Goal: Book appointment/travel/reservation

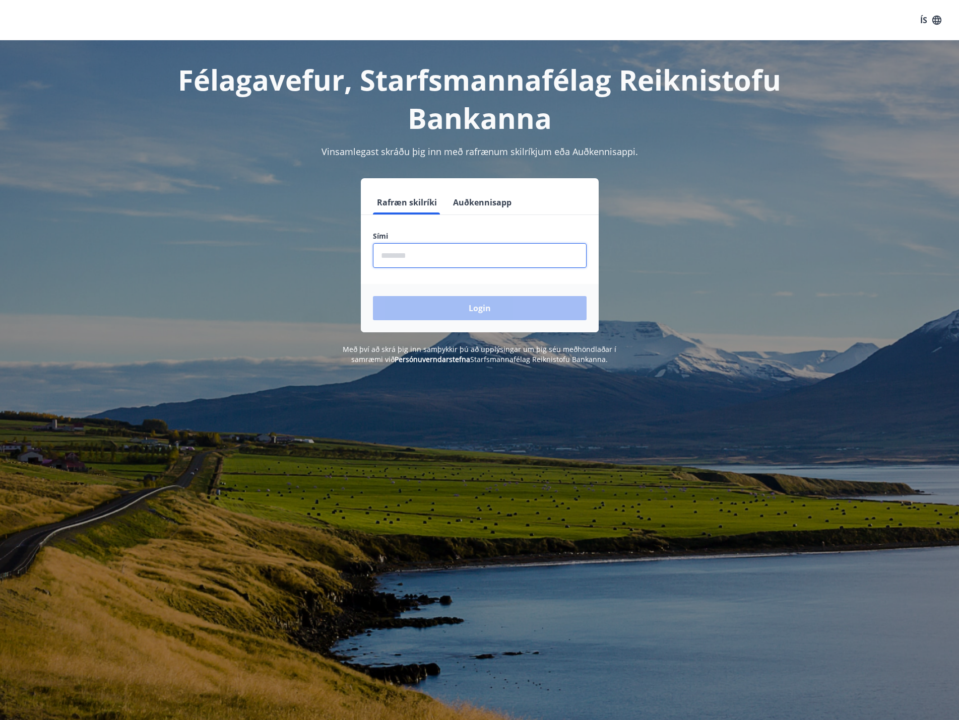
click at [424, 257] on input "phone" at bounding box center [480, 255] width 214 height 25
type input "********"
click at [476, 301] on button "Login" at bounding box center [480, 308] width 214 height 24
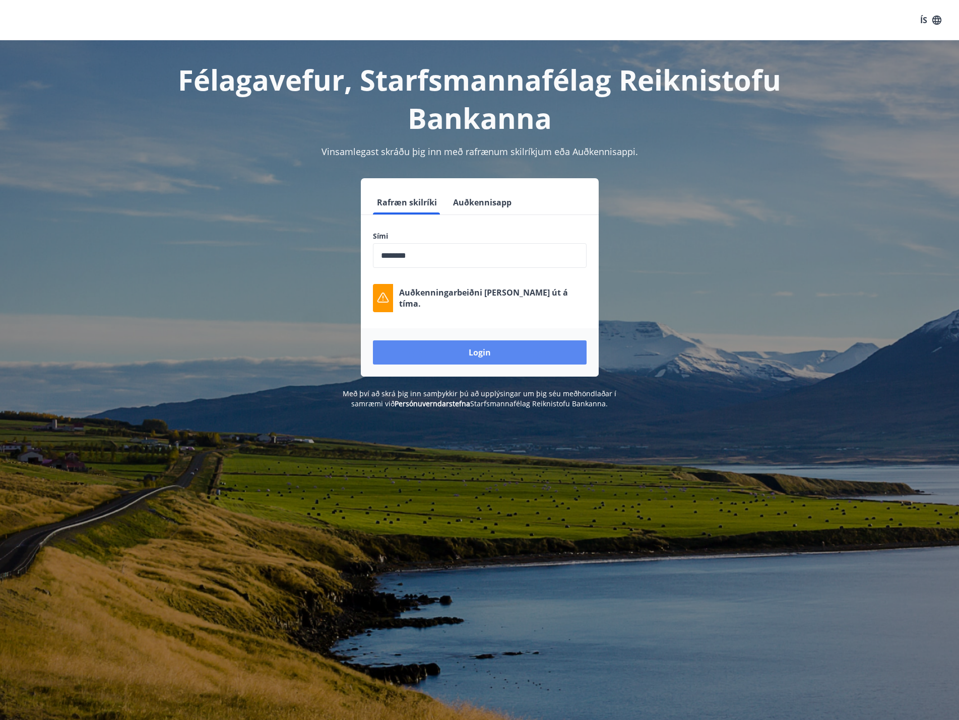
click at [492, 354] on button "Login" at bounding box center [480, 352] width 214 height 24
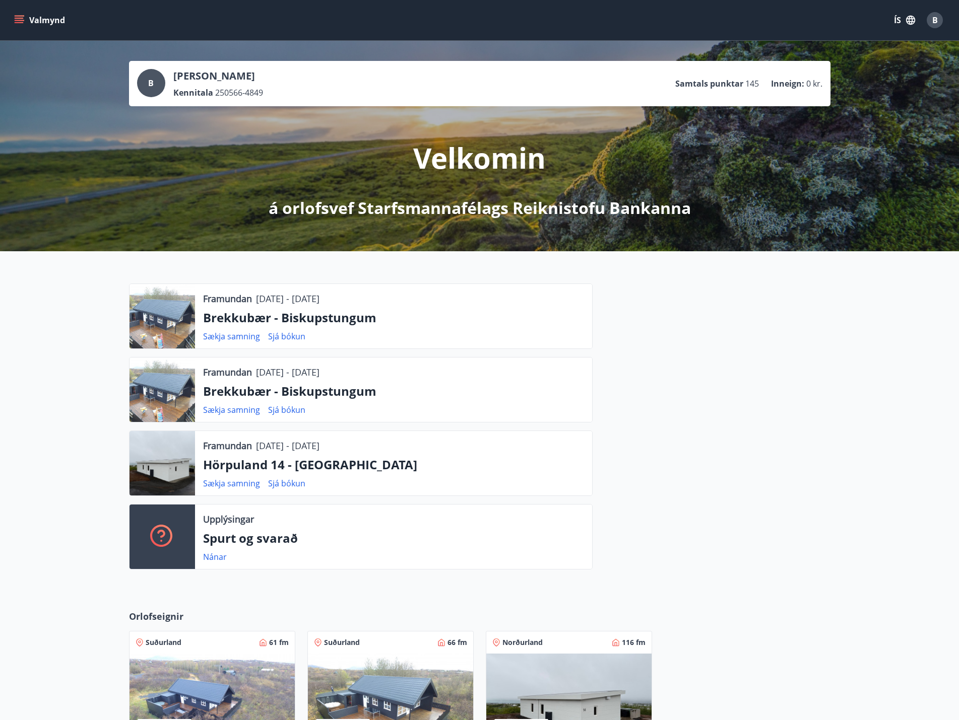
click at [18, 24] on icon "menu" at bounding box center [19, 20] width 10 height 10
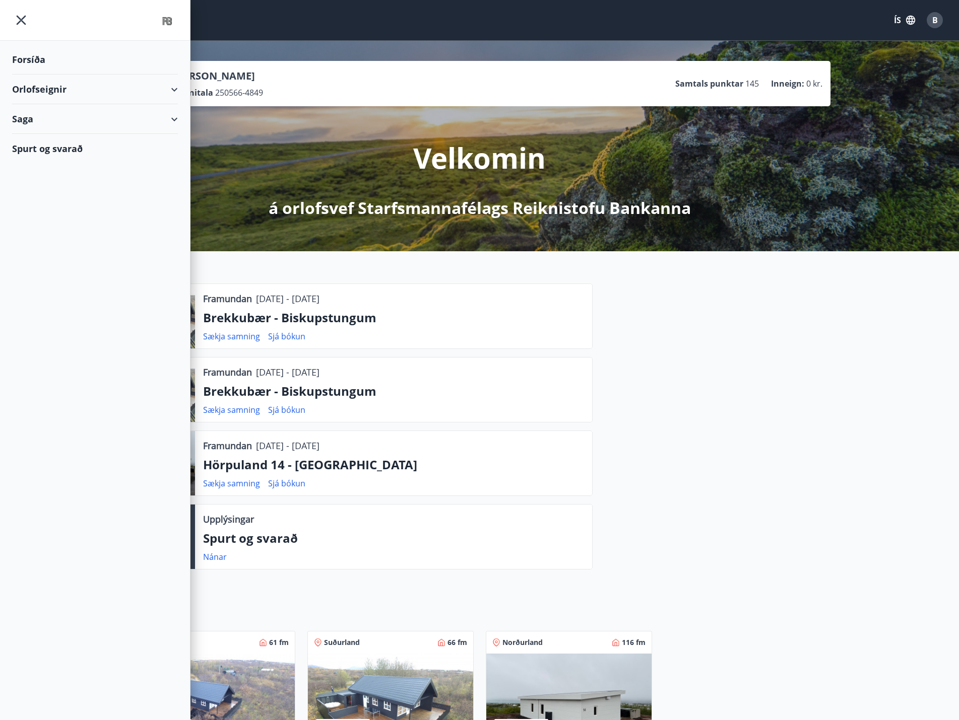
click at [31, 91] on div "Orlofseignir" at bounding box center [95, 90] width 166 height 30
click at [40, 136] on div "Bókunardagatal" at bounding box center [95, 135] width 150 height 21
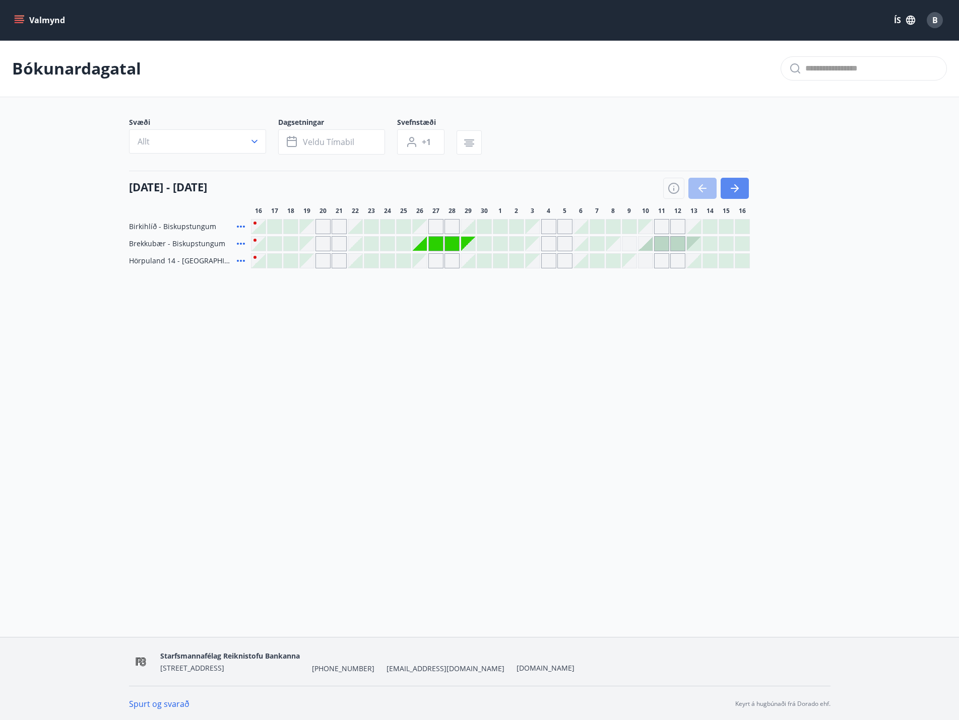
click at [737, 188] on icon "button" at bounding box center [736, 188] width 5 height 8
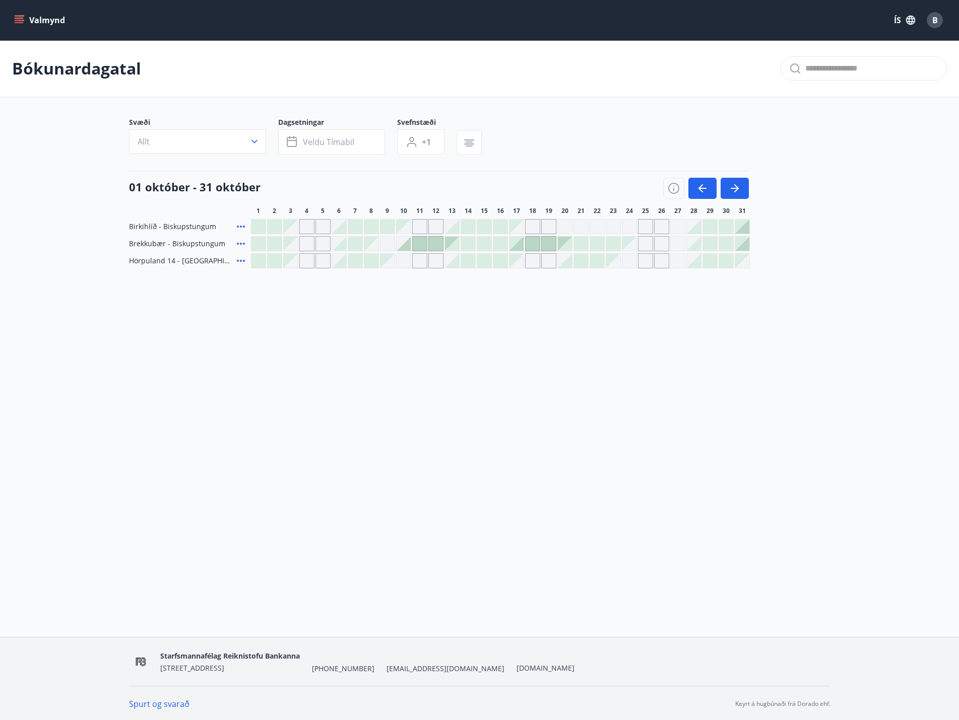
click at [701, 371] on div "Valmynd ÍS B Bókunardagatal Svæði Allt Dagsetningar Veldu tímabil Svefnstæði +1…" at bounding box center [479, 318] width 959 height 637
